Goal: Task Accomplishment & Management: Use online tool/utility

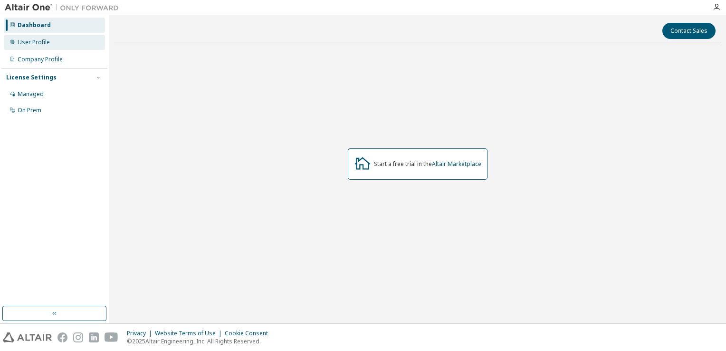
click at [63, 46] on div "User Profile" at bounding box center [54, 42] width 101 height 15
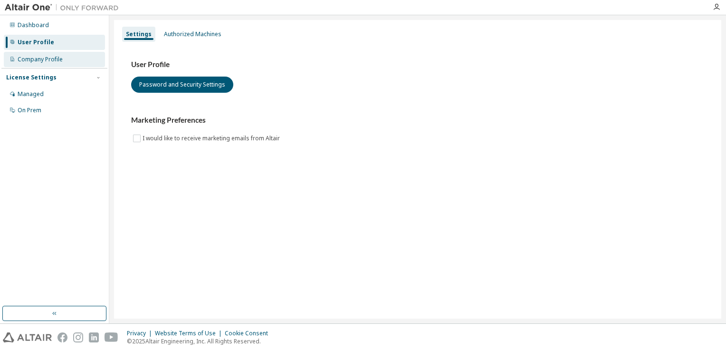
click at [65, 57] on div "Company Profile" at bounding box center [54, 59] width 101 height 15
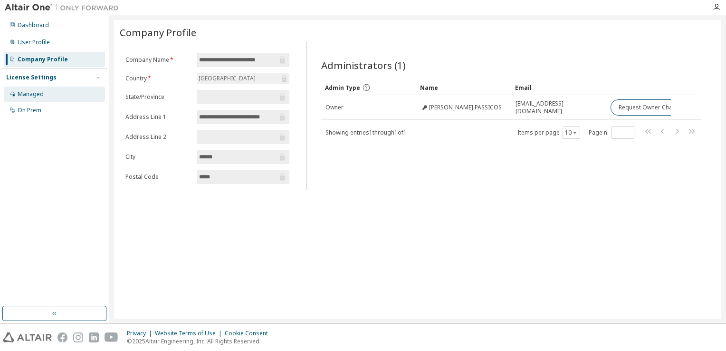
click at [55, 92] on div "Managed" at bounding box center [54, 94] width 101 height 15
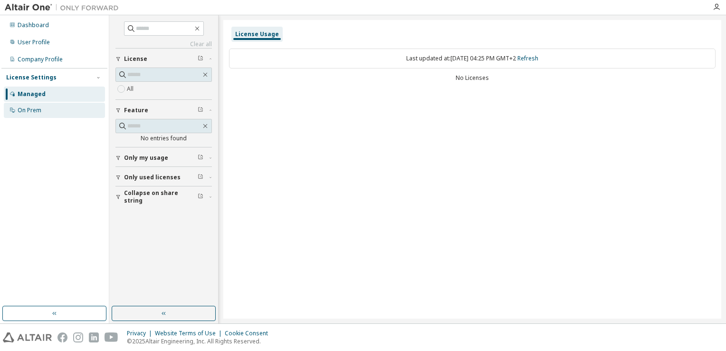
click at [57, 110] on div "On Prem" at bounding box center [54, 110] width 101 height 15
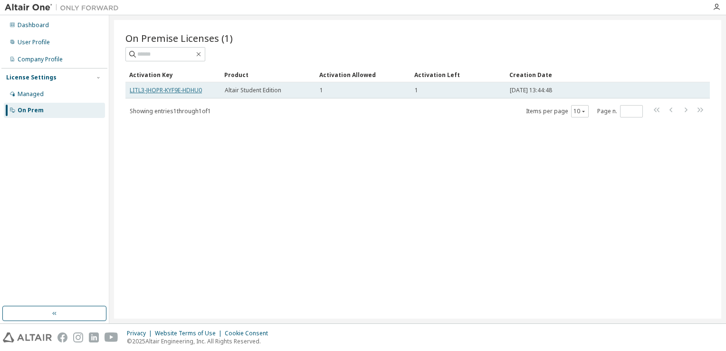
click at [188, 90] on link "LITL3-JHOPR-KYF9E-HDHU0" at bounding box center [166, 90] width 72 height 8
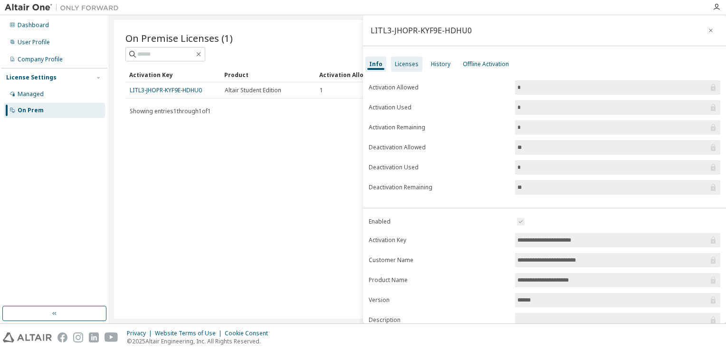
click at [407, 68] on div "Licenses" at bounding box center [406, 64] width 31 height 15
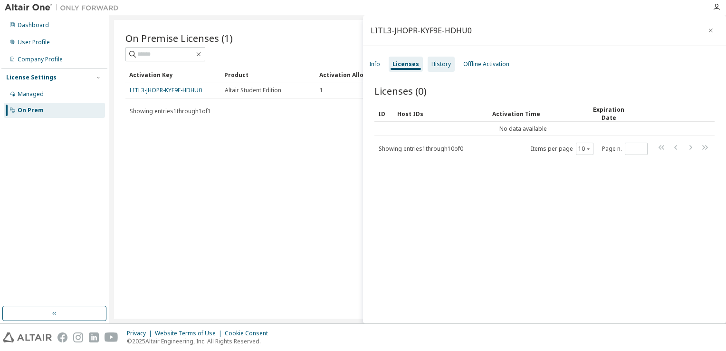
click at [442, 64] on div "History" at bounding box center [441, 64] width 19 height 8
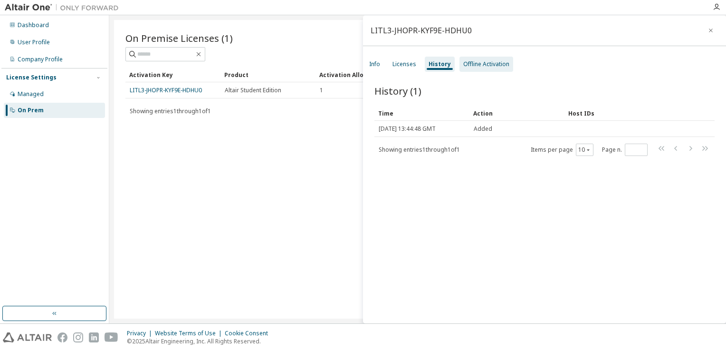
click at [477, 66] on div "Offline Activation" at bounding box center [487, 64] width 46 height 8
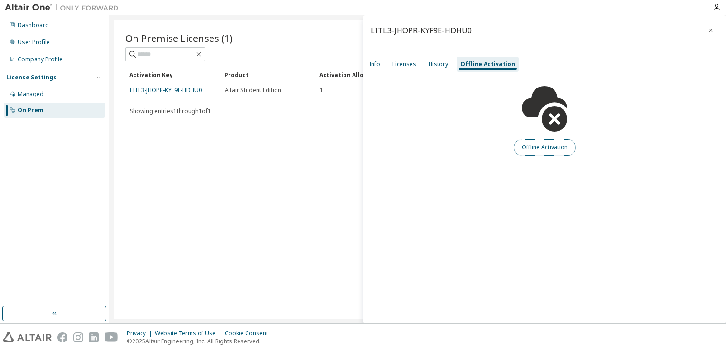
click at [531, 147] on button "Offline Activation" at bounding box center [545, 147] width 62 height 16
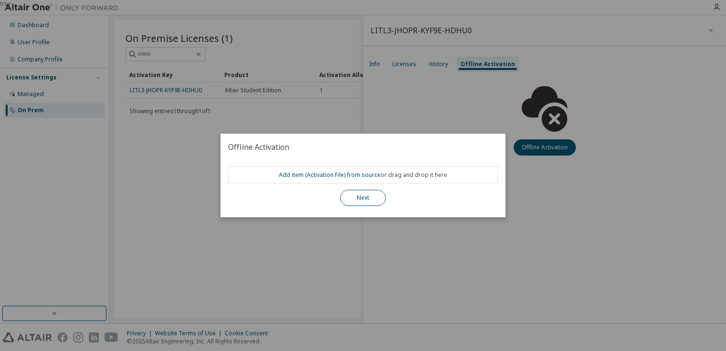
click at [361, 196] on button "Next" at bounding box center [363, 198] width 46 height 16
click at [375, 193] on button "Next" at bounding box center [363, 198] width 46 height 16
click at [401, 110] on div "true" at bounding box center [363, 175] width 726 height 351
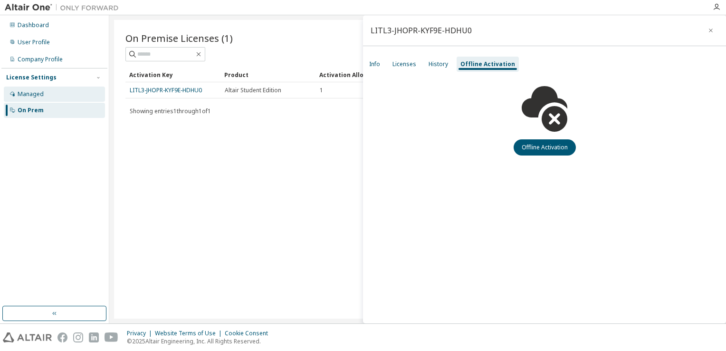
click at [37, 99] on div "Managed" at bounding box center [54, 94] width 101 height 15
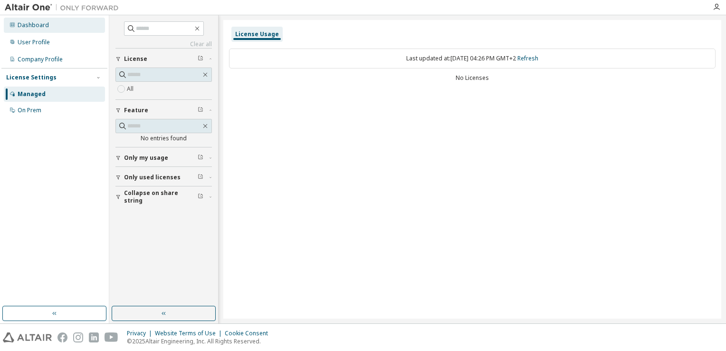
click at [51, 24] on div "Dashboard" at bounding box center [54, 25] width 101 height 15
